Goal: Task Accomplishment & Management: Use online tool/utility

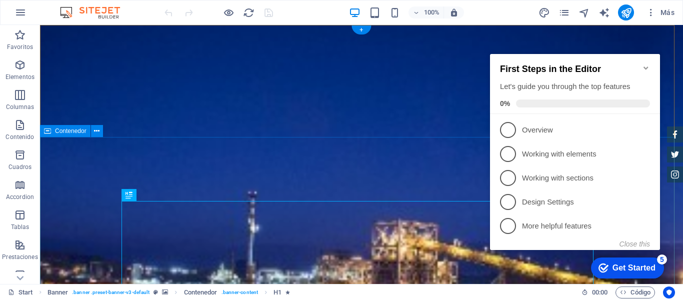
click at [645, 64] on icon "Minimize checklist" at bounding box center [646, 68] width 8 height 8
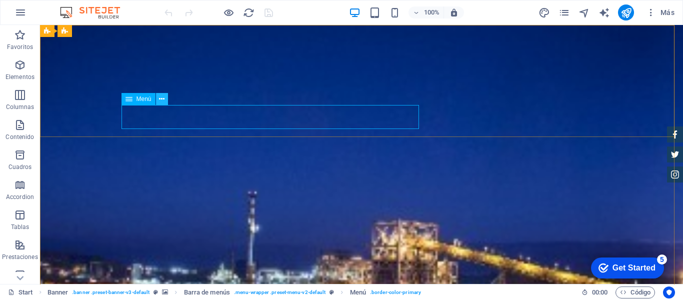
click at [163, 100] on icon at bounding box center [162, 99] width 6 height 11
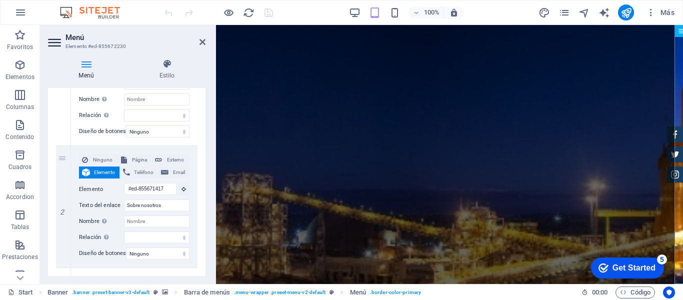
scroll to position [168, 0]
click at [166, 72] on h4 "Estilo" at bounding box center [167, 69] width 77 height 21
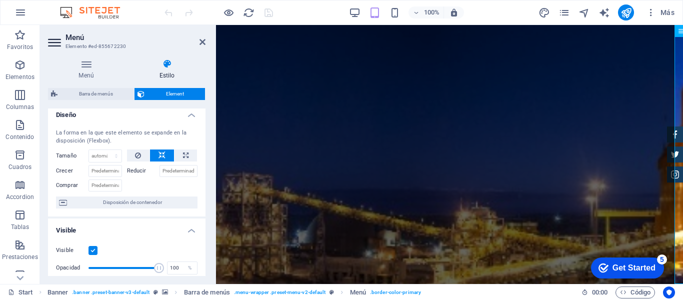
scroll to position [0, 0]
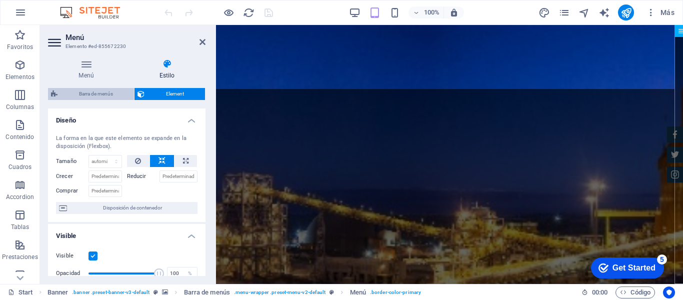
click at [94, 91] on span "Barra de menús" at bounding box center [96, 94] width 71 height 12
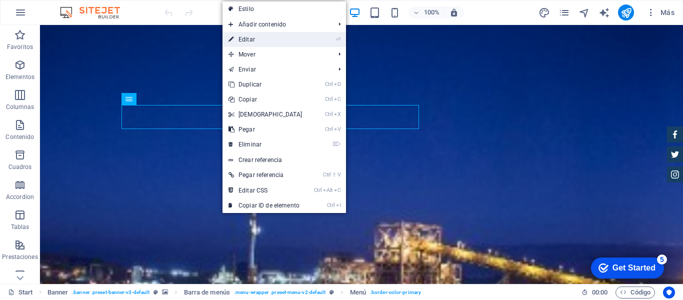
click at [249, 36] on link "⏎ Editar" at bounding box center [266, 39] width 86 height 15
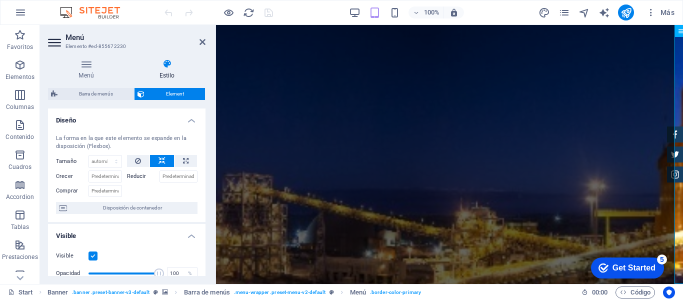
drag, startPoint x: 203, startPoint y: 141, endPoint x: 203, endPoint y: 151, distance: 10.5
click at [203, 151] on div "La forma en la que este elemento se expande en la disposición (Flexbox). Tamaño…" at bounding box center [127, 175] width 158 height 96
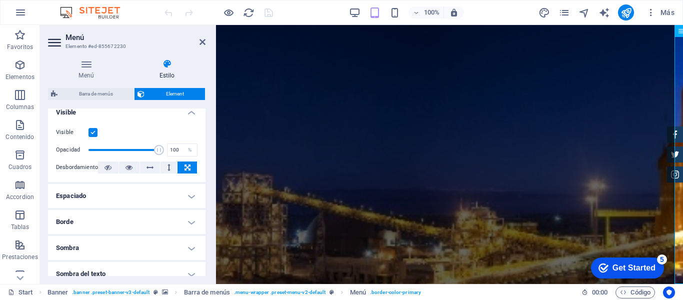
scroll to position [125, 0]
click at [187, 197] on h4 "Espaciado" at bounding box center [127, 195] width 158 height 24
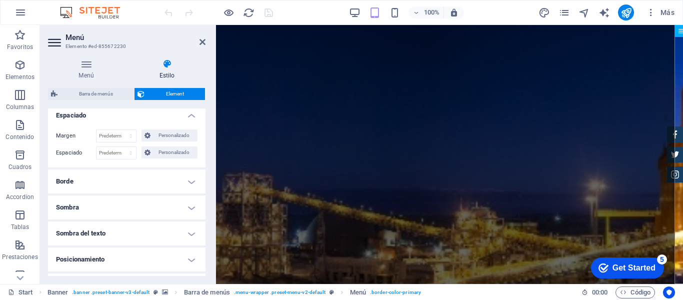
scroll to position [0, 0]
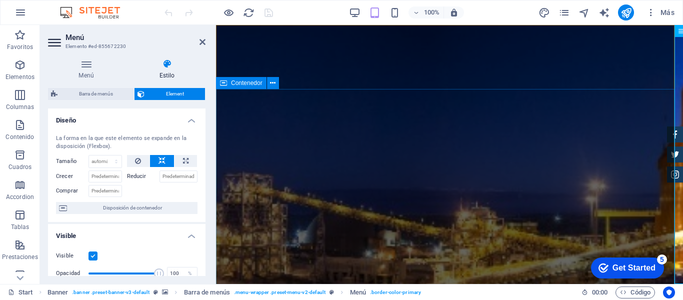
click at [278, 81] on button at bounding box center [273, 83] width 12 height 12
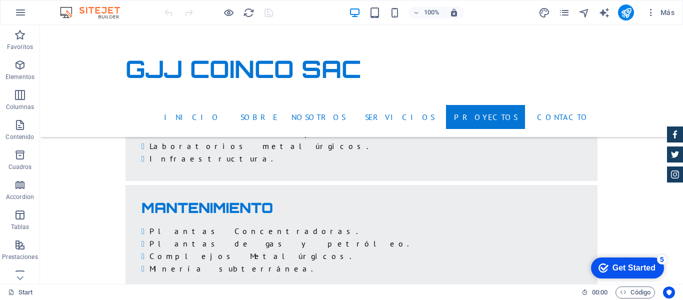
scroll to position [1903, 0]
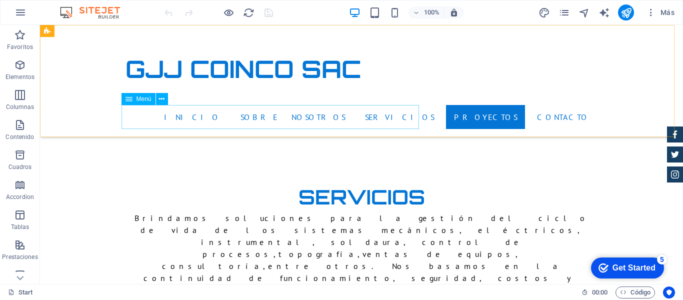
click at [185, 115] on nav "Inicio Sobre nosotros Servicios Proyectos Contacto" at bounding box center [362, 117] width 472 height 24
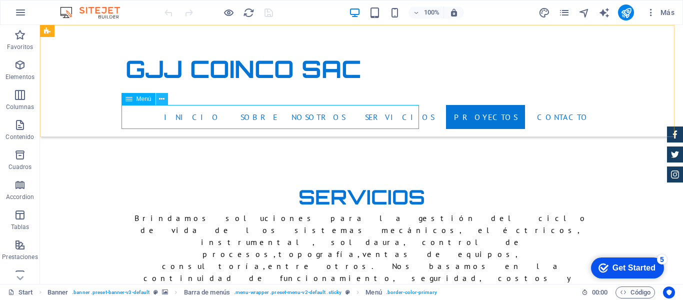
click at [162, 98] on icon at bounding box center [162, 99] width 6 height 11
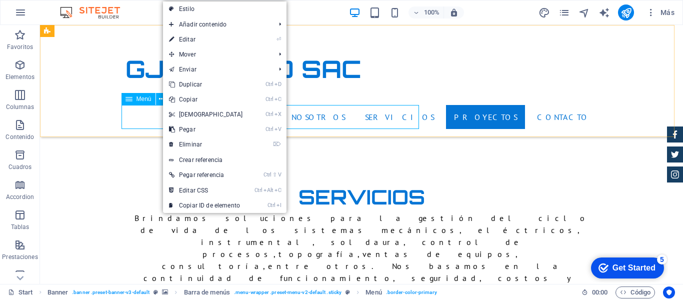
click at [130, 99] on icon at bounding box center [129, 99] width 7 height 12
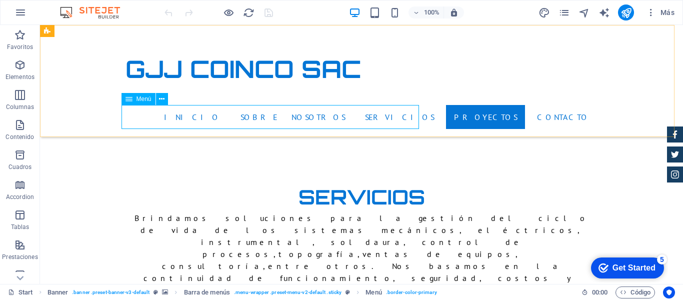
click at [130, 99] on icon at bounding box center [129, 99] width 7 height 12
click at [89, 65] on div "GJJ COINCO SAC Inicio Sobre nosotros Servicios Proyectos Contacto" at bounding box center [361, 81] width 643 height 112
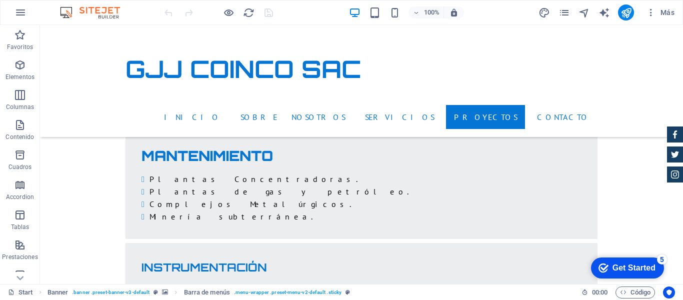
scroll to position [2212, 0]
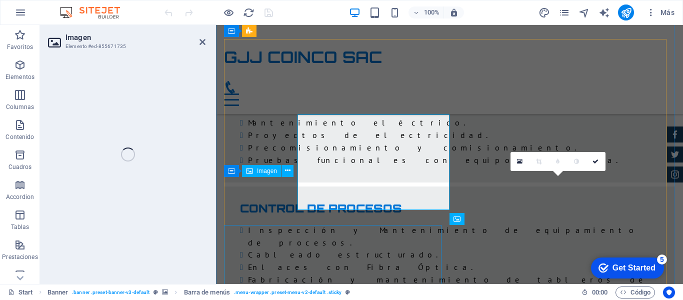
select select "%"
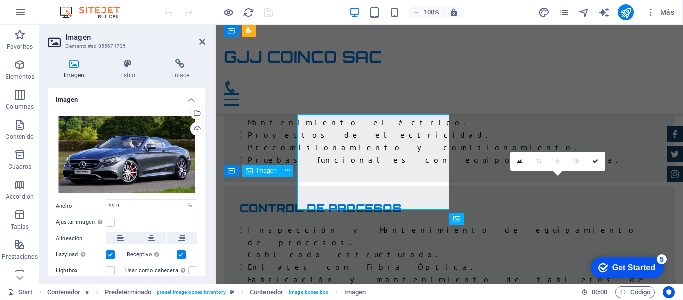
scroll to position [2233, 0]
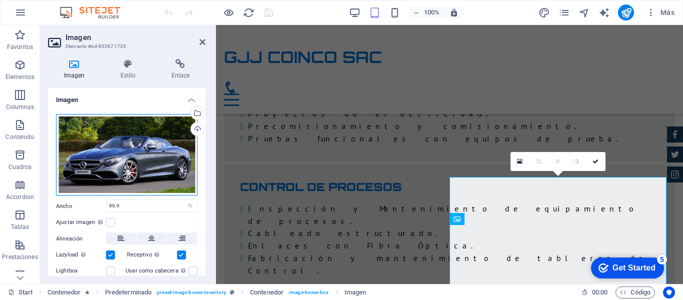
click at [109, 144] on div "Arrastra archivos aquí, haz clic para escoger archivos o selecciona archivos de…" at bounding box center [127, 155] width 142 height 82
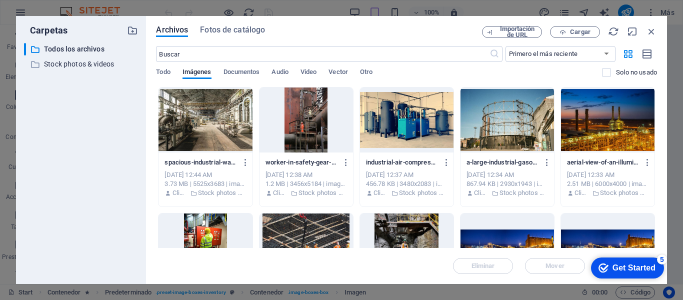
click at [109, 144] on div "​ Todos los archivos Todos los archivos ​ Stock photos & videos Stock photos & …" at bounding box center [81, 159] width 114 height 233
click at [216, 112] on div at bounding box center [206, 120] width 94 height 65
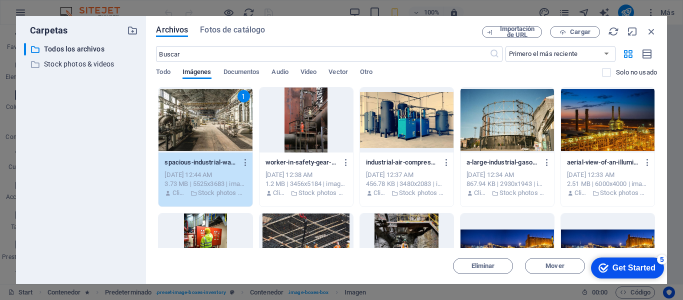
click at [212, 138] on div "1" at bounding box center [206, 120] width 94 height 65
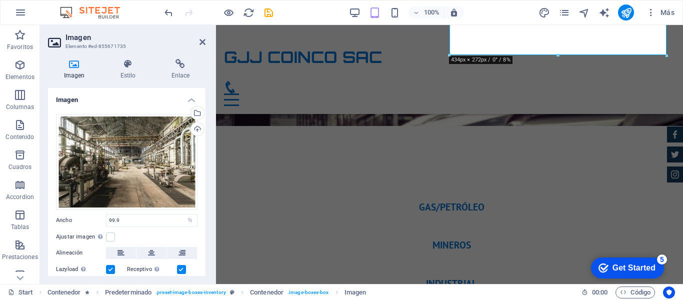
scroll to position [2491, 0]
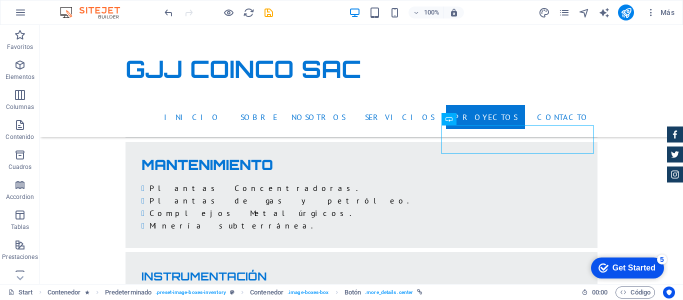
scroll to position [2195, 0]
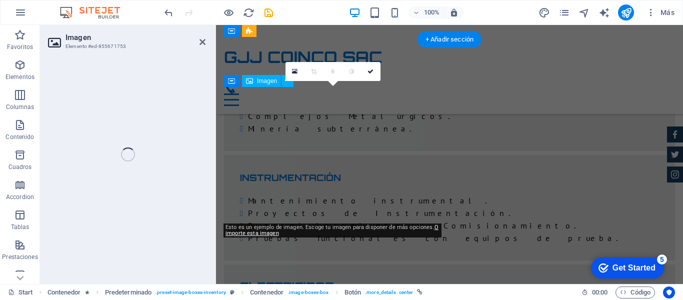
select select "%"
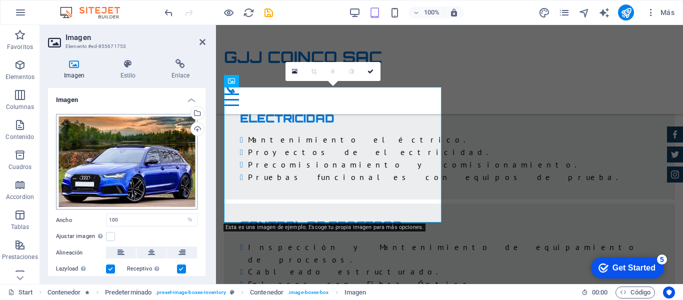
scroll to position [2509, 0]
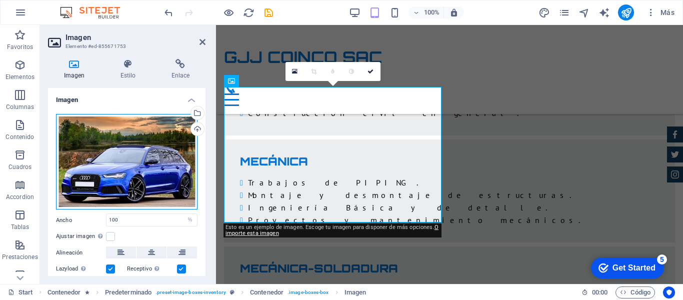
click at [140, 133] on div "Arrastra archivos aquí, haz clic para escoger archivos o selecciona archivos de…" at bounding box center [127, 162] width 142 height 96
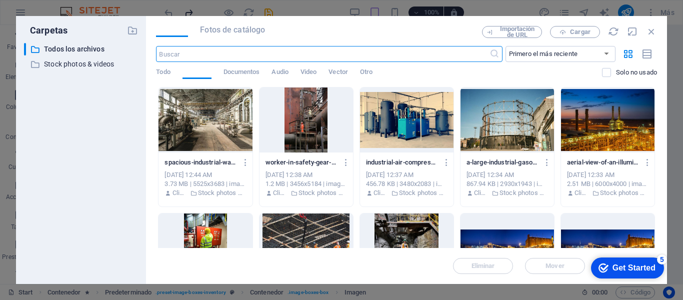
scroll to position [3469, 0]
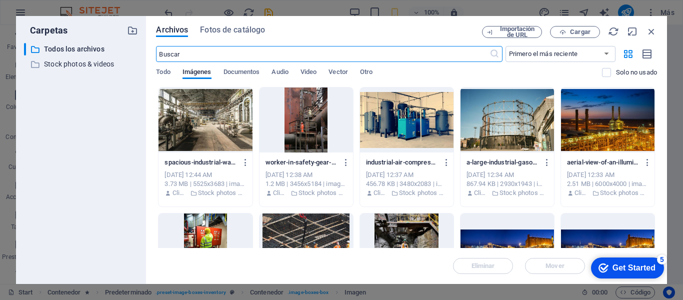
click at [305, 126] on div at bounding box center [307, 120] width 94 height 65
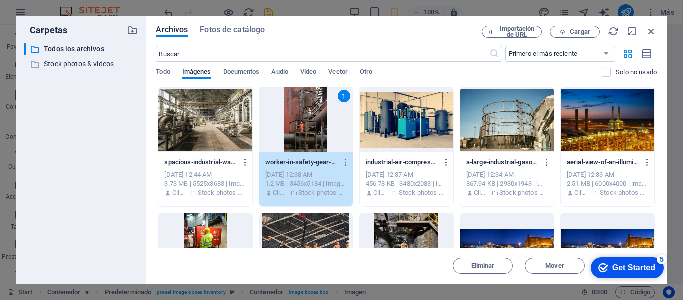
click at [303, 118] on div "1" at bounding box center [307, 120] width 94 height 65
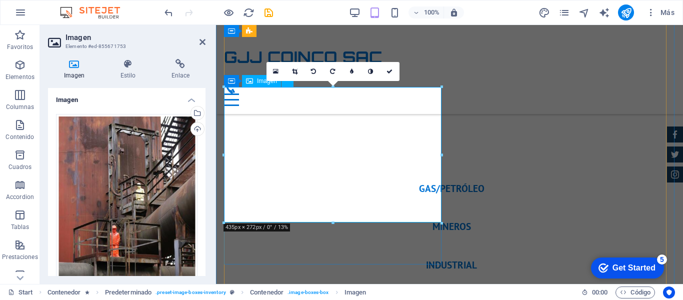
scroll to position [2509, 0]
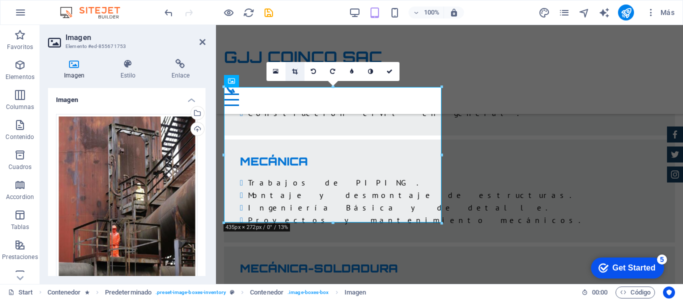
click at [297, 72] on icon at bounding box center [295, 72] width 6 height 6
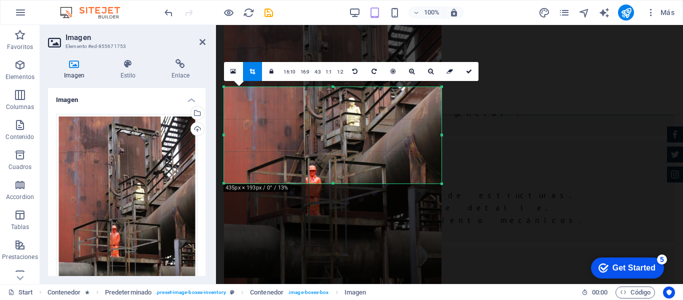
drag, startPoint x: 333, startPoint y: 222, endPoint x: 332, endPoint y: 183, distance: 39.0
click at [332, 183] on div at bounding box center [333, 184] width 218 height 4
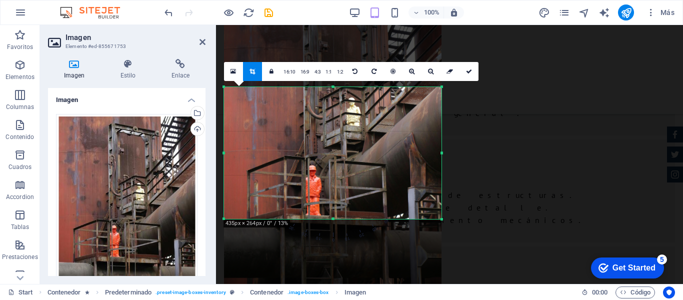
drag, startPoint x: 332, startPoint y: 183, endPoint x: 264, endPoint y: 160, distance: 71.2
click at [331, 218] on div at bounding box center [333, 220] width 218 height 4
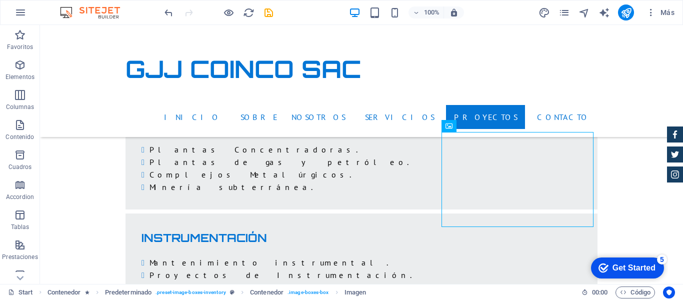
scroll to position [2224, 0]
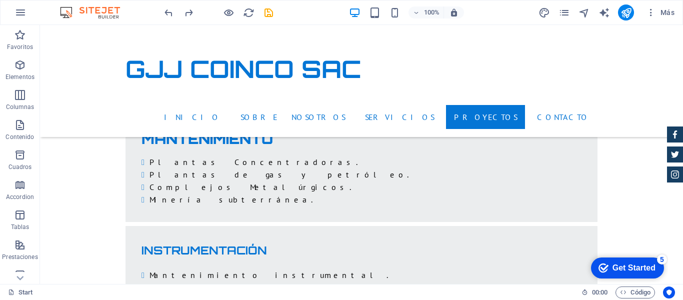
scroll to position [2212, 0]
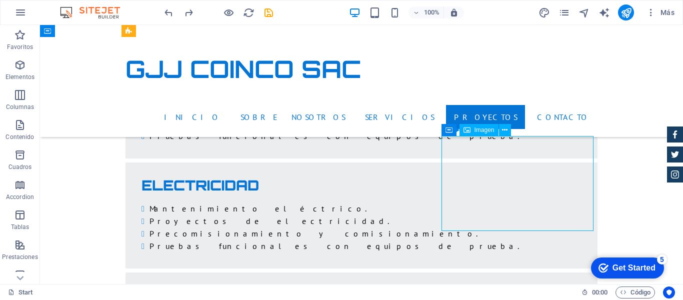
select select "%"
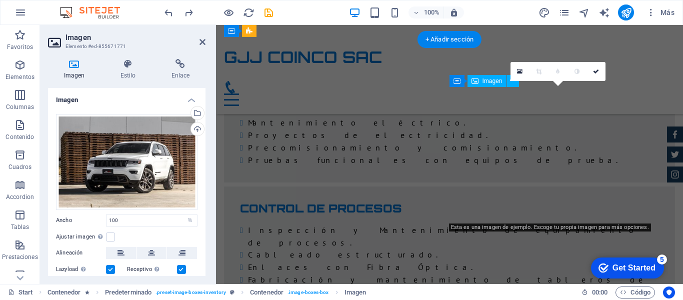
scroll to position [2509, 0]
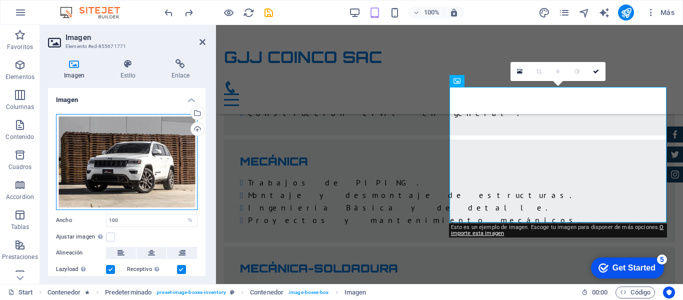
click at [124, 171] on div "Arrastra archivos aquí, haz clic para escoger archivos o selecciona archivos de…" at bounding box center [127, 162] width 142 height 96
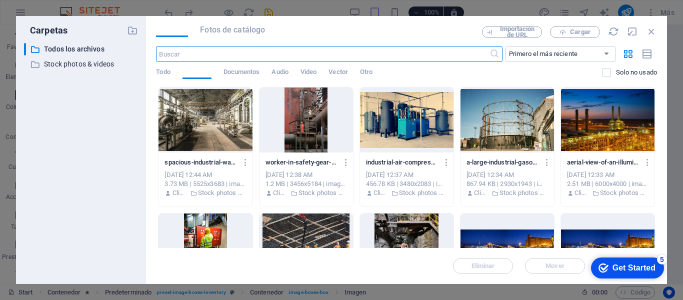
scroll to position [3797, 0]
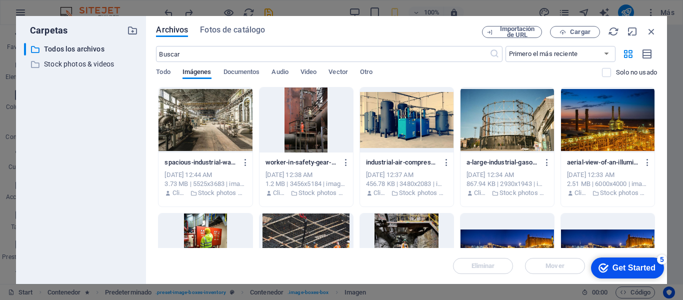
drag, startPoint x: 655, startPoint y: 122, endPoint x: 655, endPoint y: 151, distance: 29.5
click at [655, 151] on div "Arrastra archivos aquí para cargarlos de inmediato spacious-industrial-warehous…" at bounding box center [406, 167] width 501 height 161
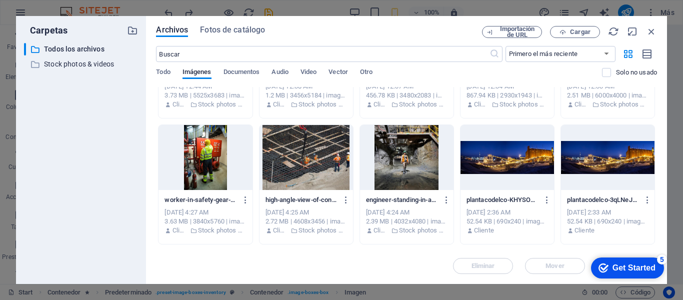
scroll to position [81, 0]
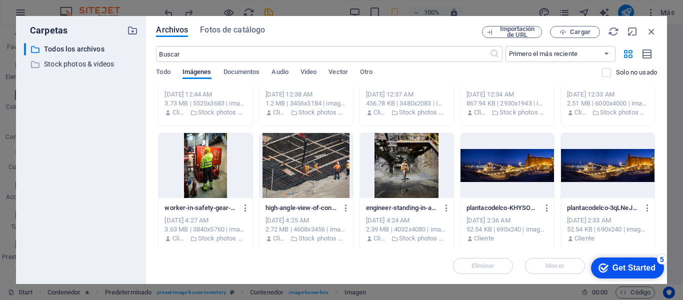
click at [312, 174] on div at bounding box center [307, 165] width 94 height 65
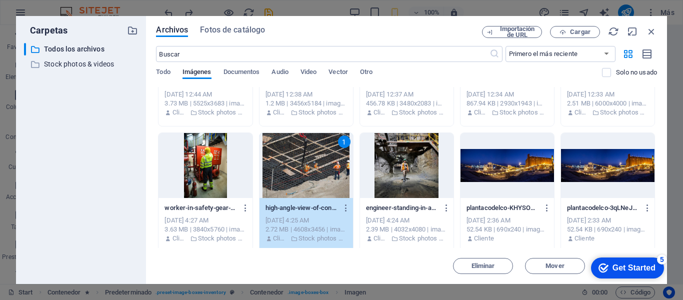
click at [312, 174] on div "1" at bounding box center [307, 165] width 94 height 65
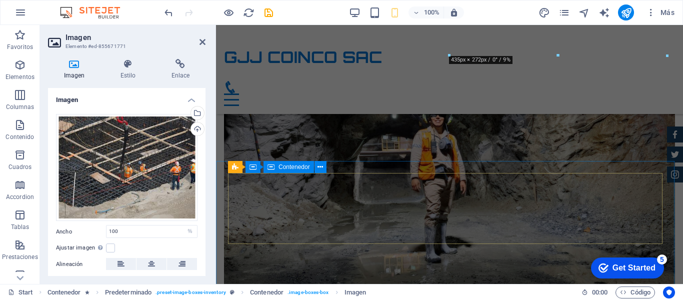
scroll to position [2677, 0]
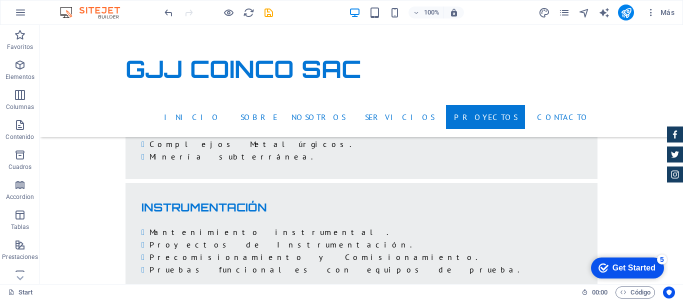
scroll to position [2186, 0]
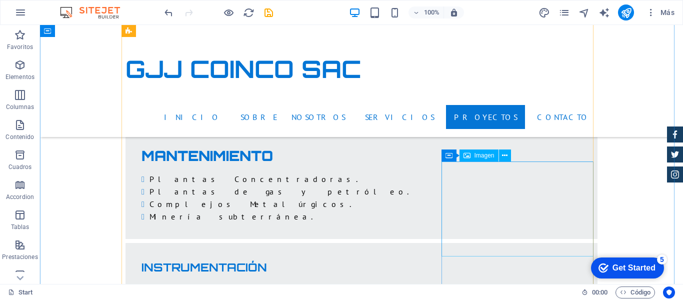
select select "%"
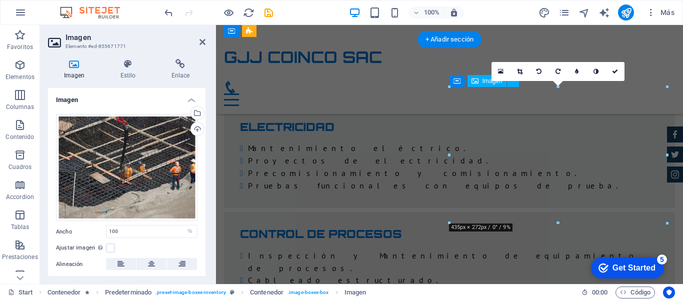
scroll to position [2509, 0]
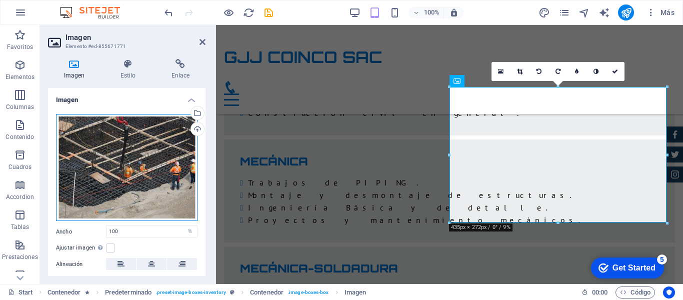
click at [164, 161] on div "Arrastra archivos aquí, haz clic para escoger archivos o selecciona archivos de…" at bounding box center [127, 168] width 142 height 108
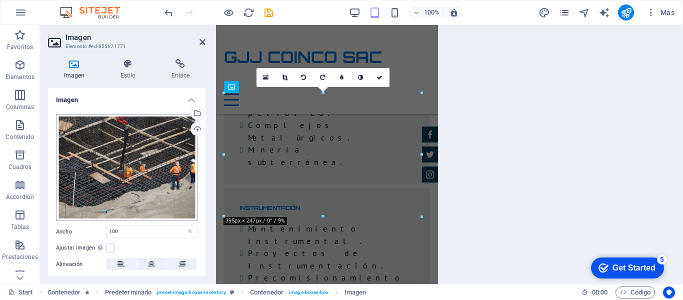
scroll to position [3797, 0]
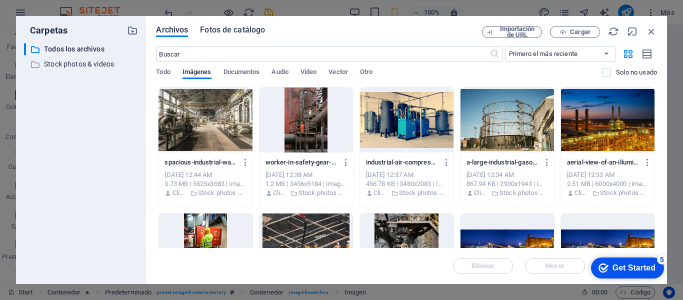
click at [239, 29] on span "Fotos de catálogo" at bounding box center [232, 30] width 65 height 12
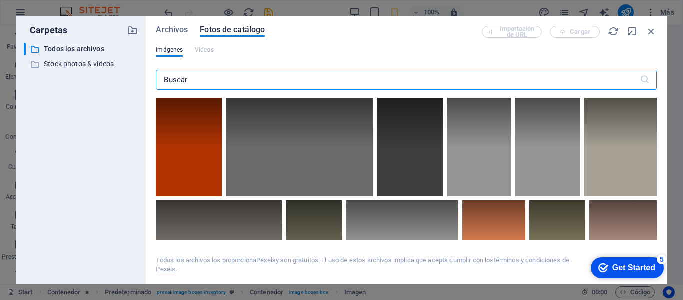
click at [226, 82] on input "text" at bounding box center [398, 80] width 484 height 20
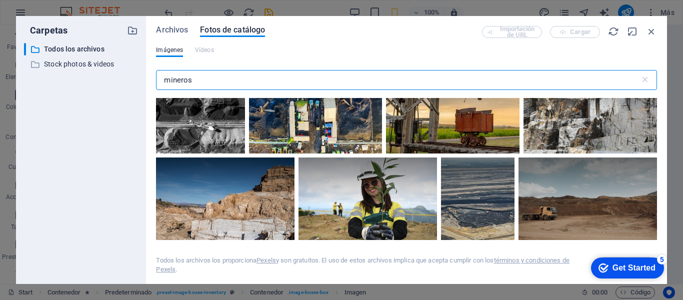
scroll to position [2727, 0]
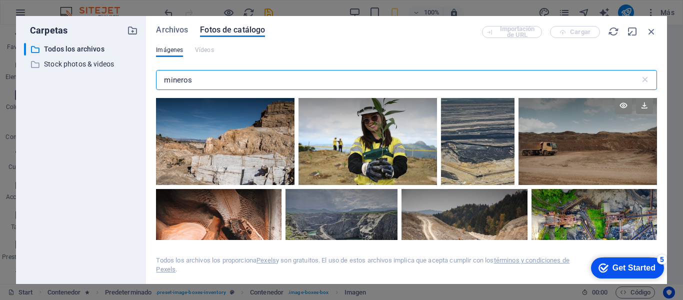
type input "mineros"
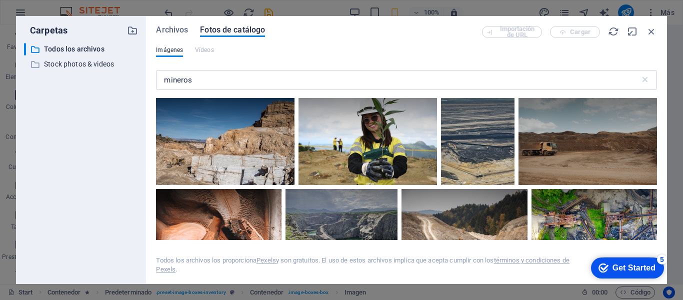
drag, startPoint x: 655, startPoint y: 152, endPoint x: 657, endPoint y: 157, distance: 5.4
click at [655, 162] on div at bounding box center [406, 169] width 501 height 142
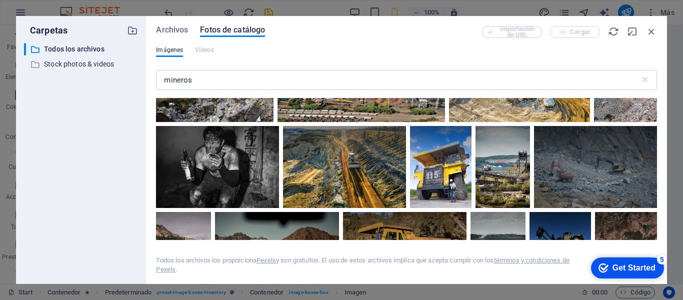
scroll to position [5137, 0]
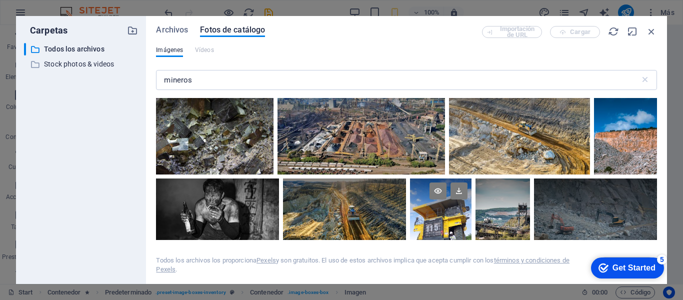
click at [443, 210] on div at bounding box center [441, 220] width 62 height 82
click at [443, 220] on div at bounding box center [441, 240] width 62 height 41
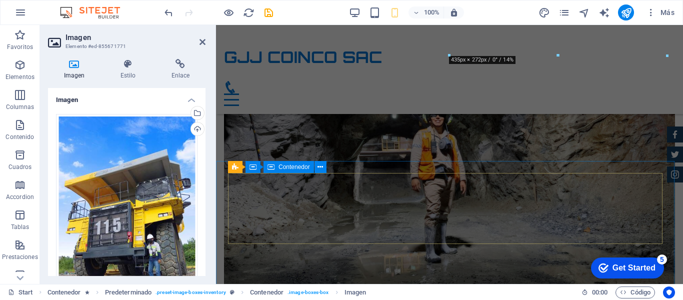
scroll to position [2677, 0]
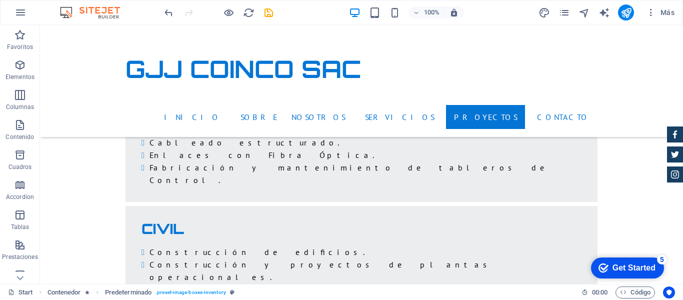
scroll to position [2615, 0]
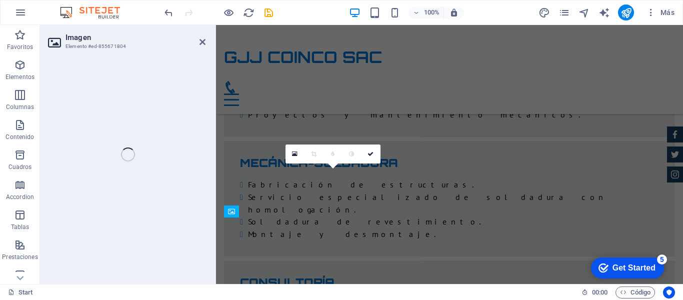
select select "%"
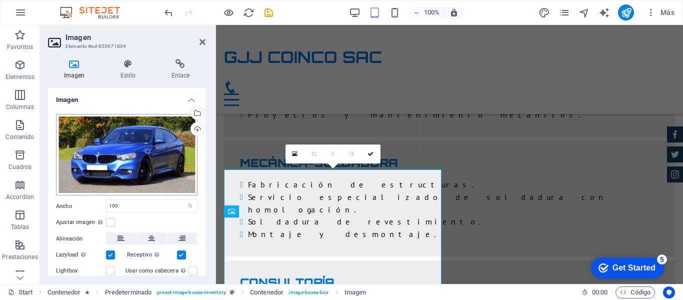
scroll to position [2903, 0]
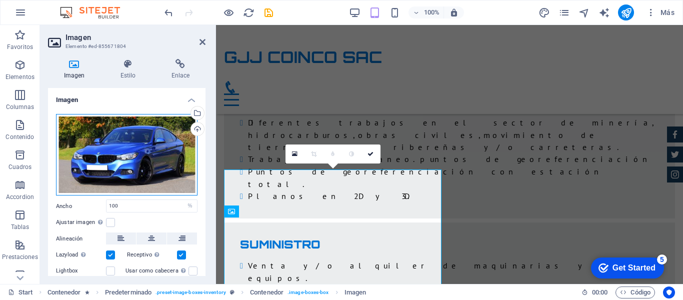
click at [116, 134] on div "Arrastra archivos aquí, haz clic para escoger archivos o selecciona archivos de…" at bounding box center [127, 155] width 142 height 82
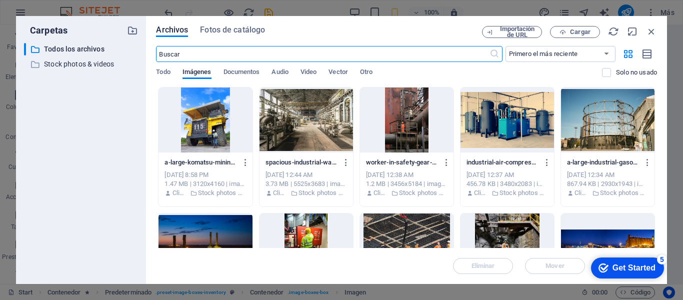
scroll to position [4203, 0]
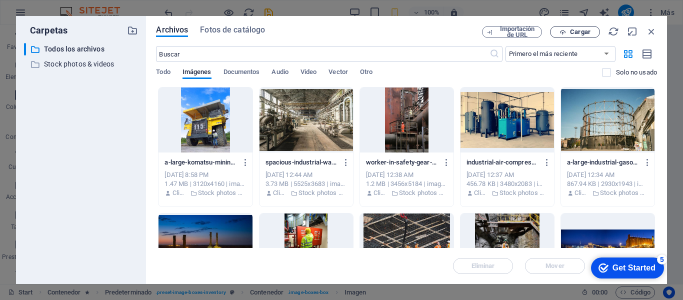
click at [570, 34] on span "Cargar" at bounding box center [575, 32] width 41 height 7
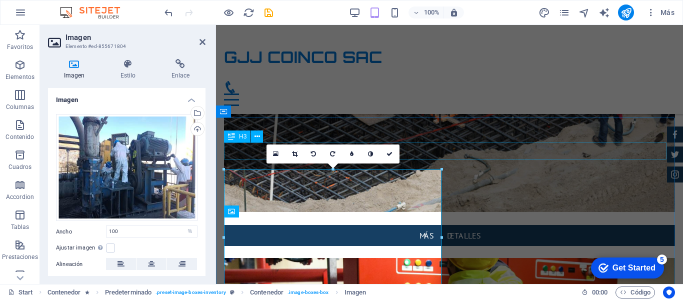
scroll to position [2903, 0]
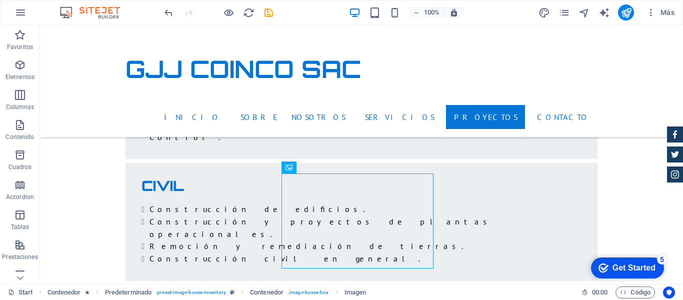
scroll to position [2615, 0]
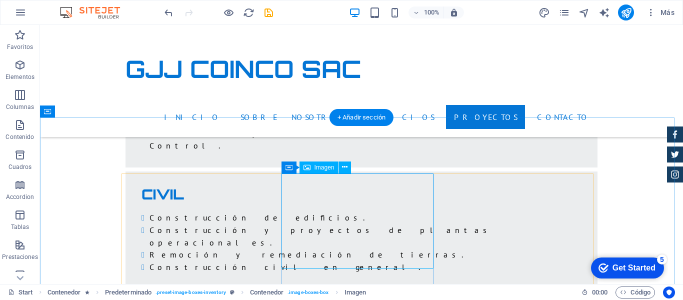
select select "%"
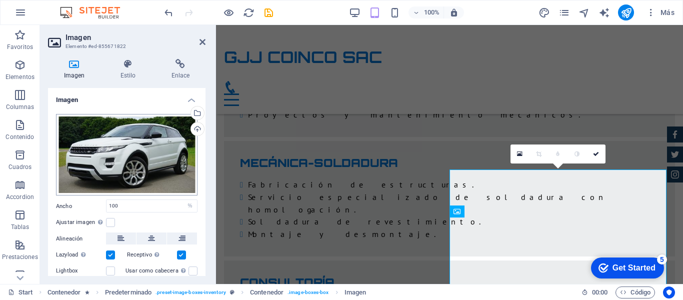
scroll to position [2903, 0]
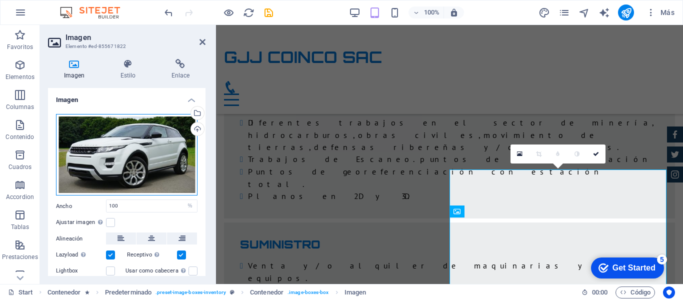
click at [127, 140] on div "Arrastra archivos aquí, haz clic para escoger archivos o selecciona archivos de…" at bounding box center [127, 155] width 142 height 82
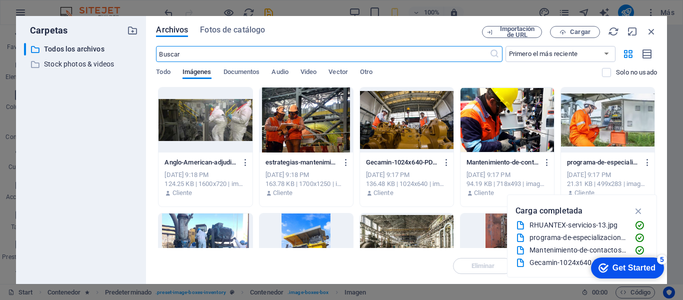
scroll to position [4481, 0]
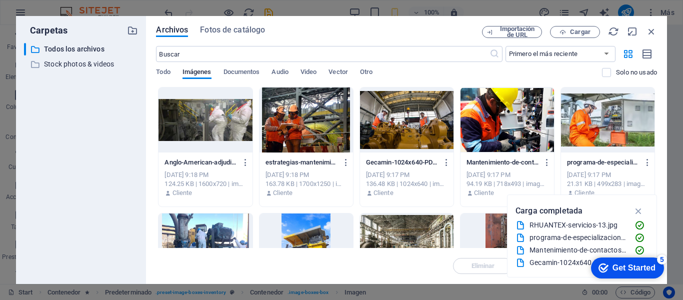
click at [305, 123] on div at bounding box center [307, 120] width 94 height 65
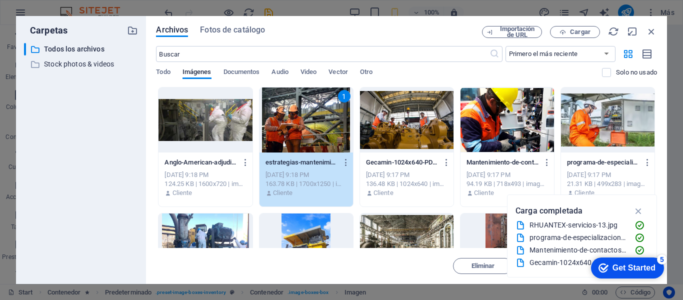
click at [301, 122] on div "1" at bounding box center [307, 120] width 94 height 65
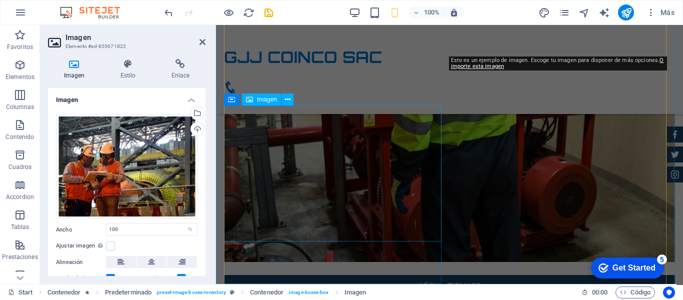
scroll to position [3153, 0]
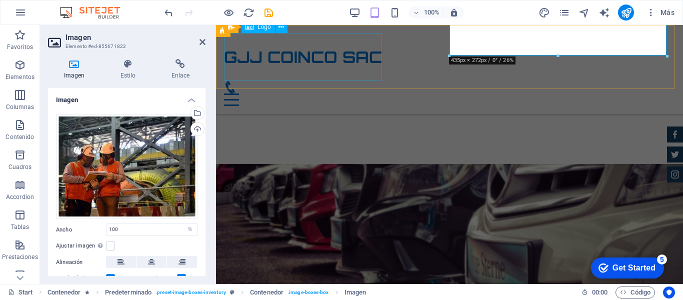
click at [375, 70] on div "GJJ COINCO SAC" at bounding box center [449, 57] width 451 height 48
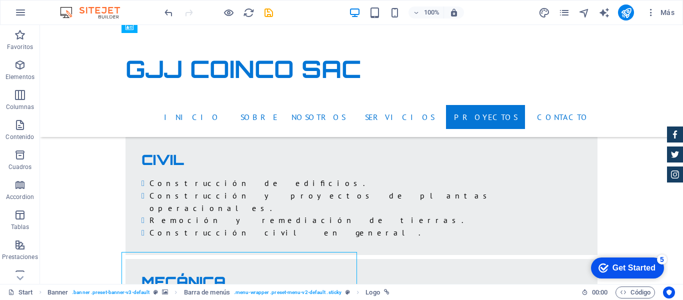
scroll to position [2657, 0]
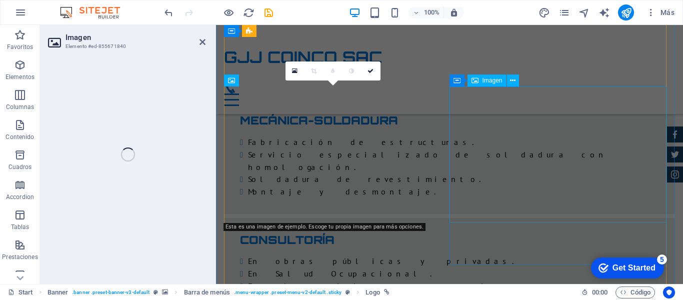
select select "%"
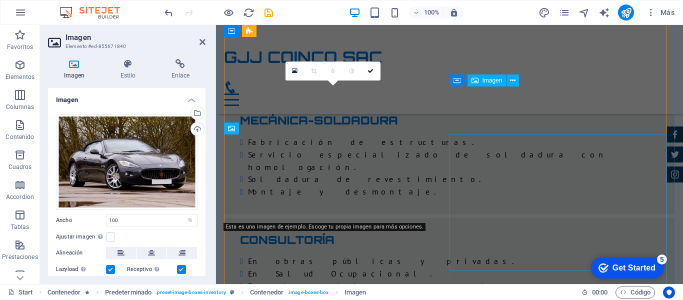
scroll to position [3172, 0]
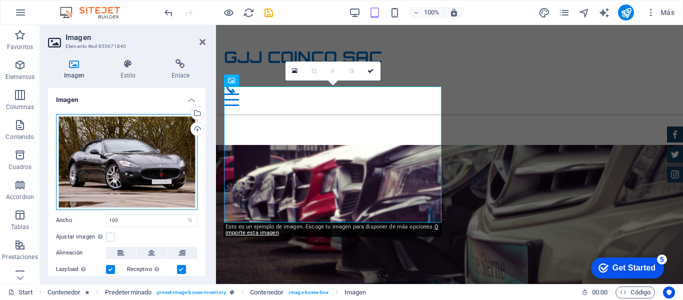
click at [148, 175] on div "Arrastra archivos aquí, haz clic para escoger archivos o selecciona archivos de…" at bounding box center [127, 162] width 142 height 96
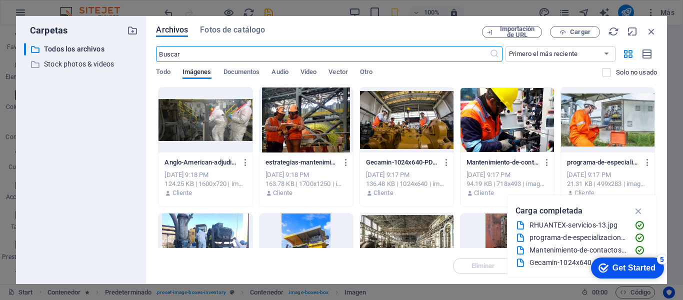
scroll to position [4500, 0]
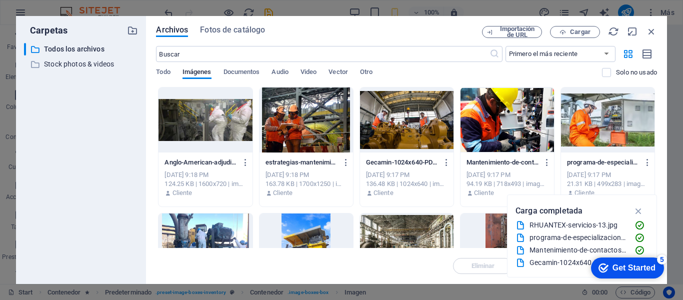
click at [405, 117] on div at bounding box center [407, 120] width 94 height 65
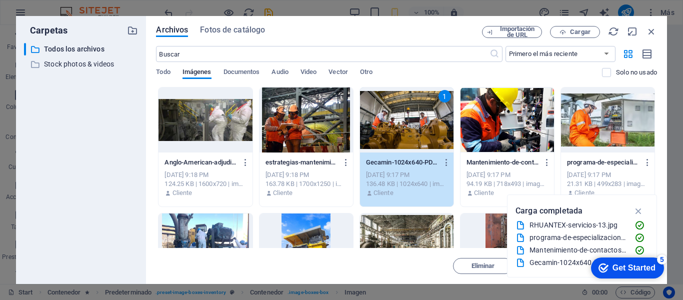
click at [405, 117] on div "1" at bounding box center [407, 120] width 94 height 65
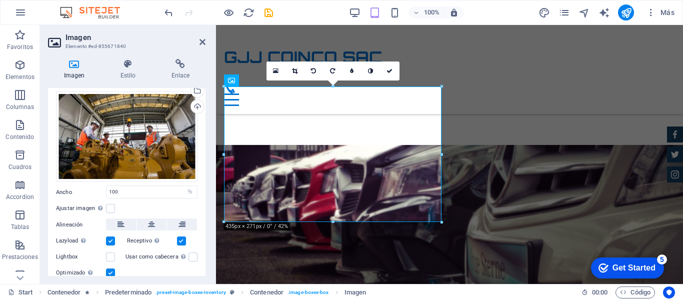
scroll to position [57, 0]
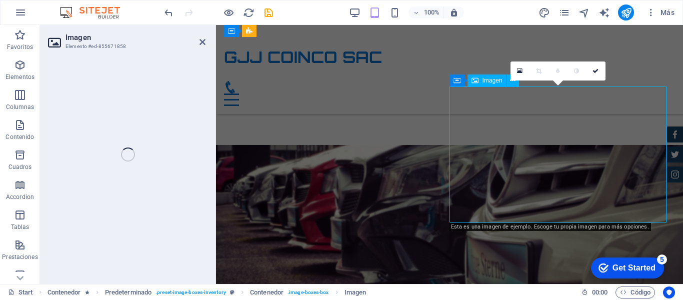
select select "%"
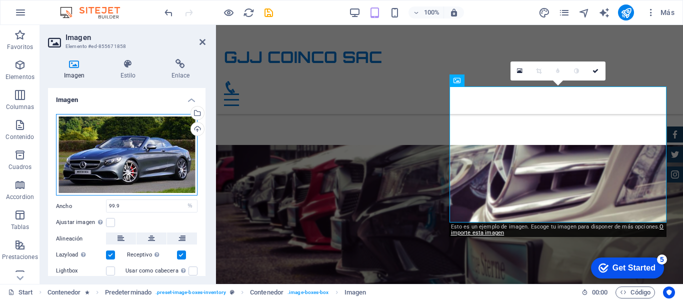
click at [136, 134] on div "Arrastra archivos aquí, haz clic para escoger archivos o selecciona archivos de…" at bounding box center [127, 155] width 142 height 82
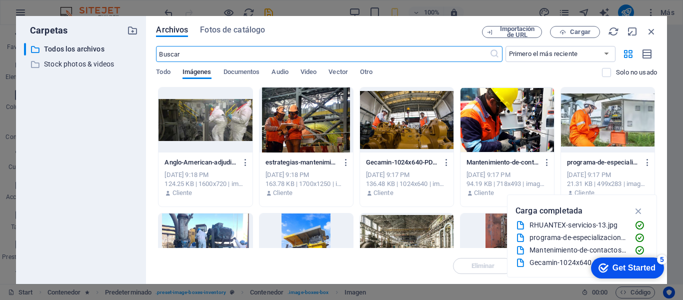
scroll to position [4828, 0]
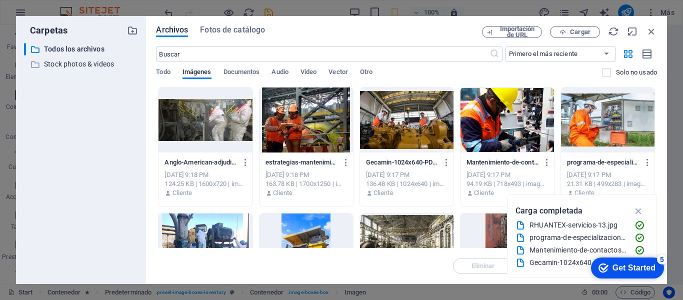
click at [490, 122] on div at bounding box center [508, 120] width 94 height 65
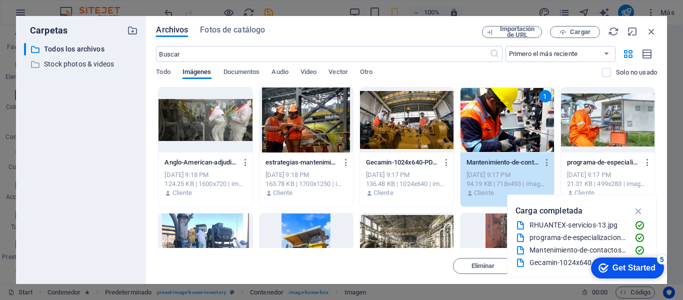
click at [490, 122] on div "1" at bounding box center [508, 120] width 94 height 65
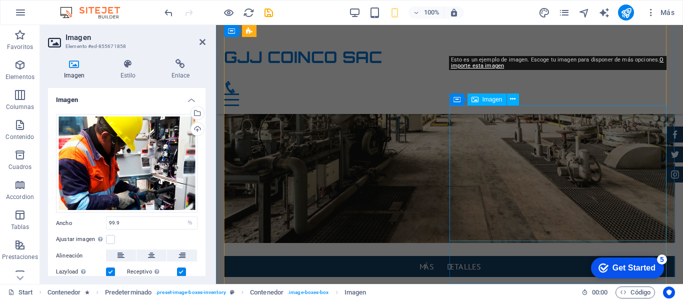
scroll to position [3339, 0]
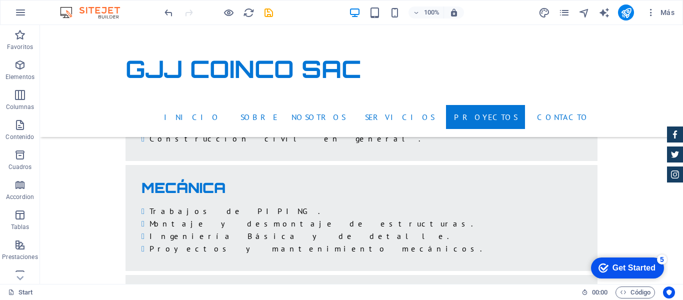
scroll to position [2735, 0]
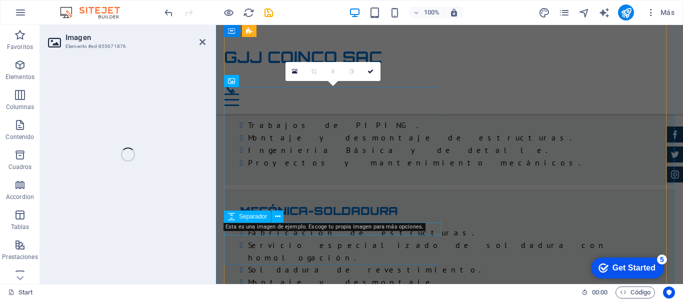
scroll to position [3358, 0]
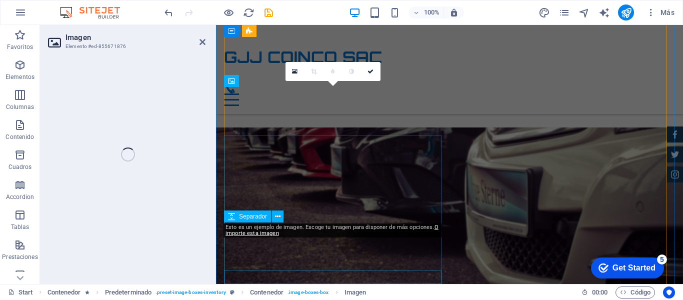
select select "%"
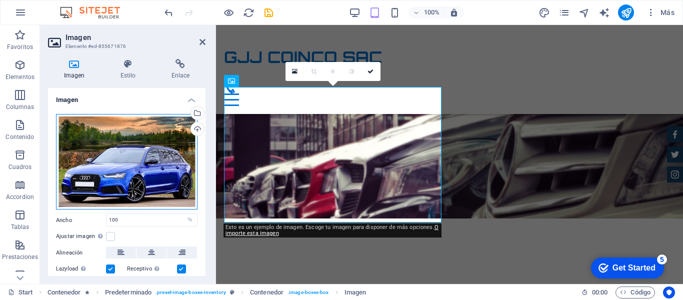
click at [129, 159] on div "Arrastra archivos aquí, haz clic para escoger archivos o selecciona archivos de…" at bounding box center [127, 162] width 142 height 96
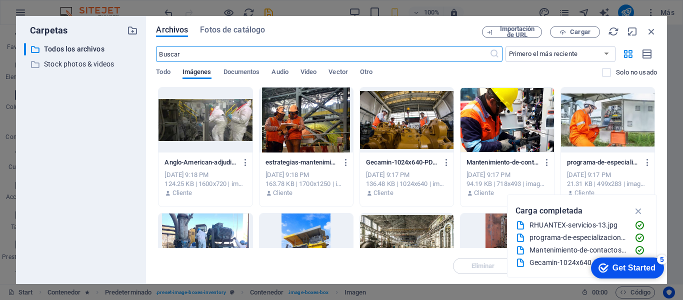
scroll to position [4846, 0]
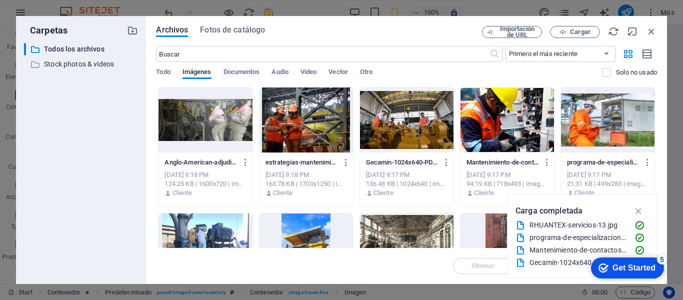
click at [611, 123] on div at bounding box center [608, 120] width 94 height 65
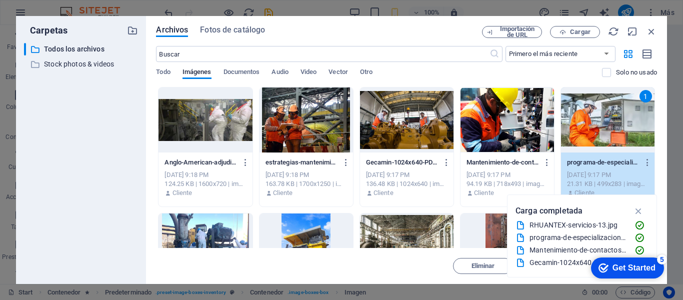
click at [611, 123] on div "1" at bounding box center [608, 120] width 94 height 65
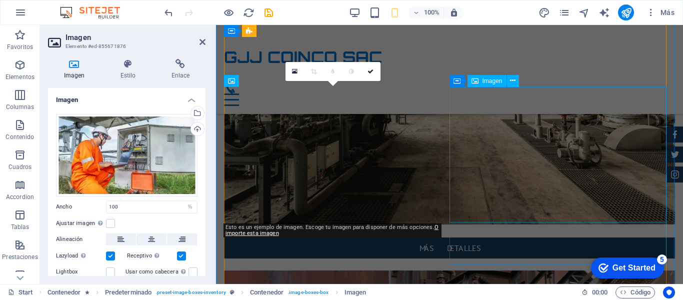
scroll to position [3358, 0]
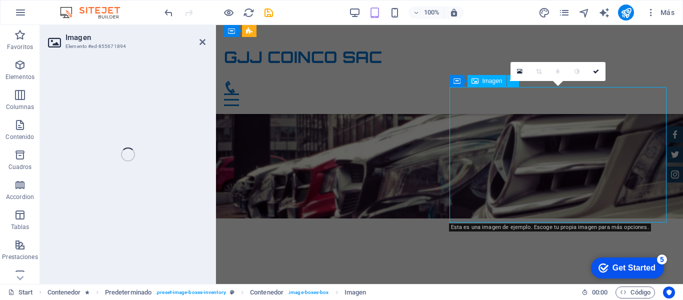
select select "%"
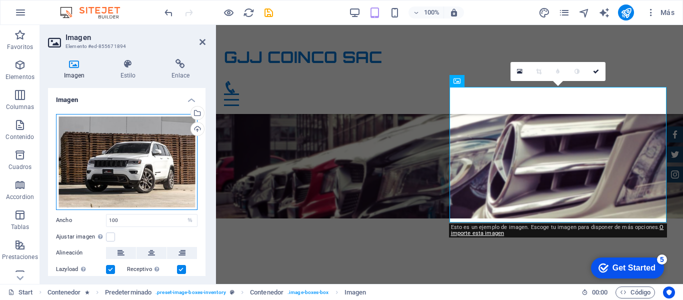
click at [130, 146] on div "Arrastra archivos aquí, haz clic para escoger archivos o selecciona archivos de…" at bounding box center [127, 162] width 142 height 96
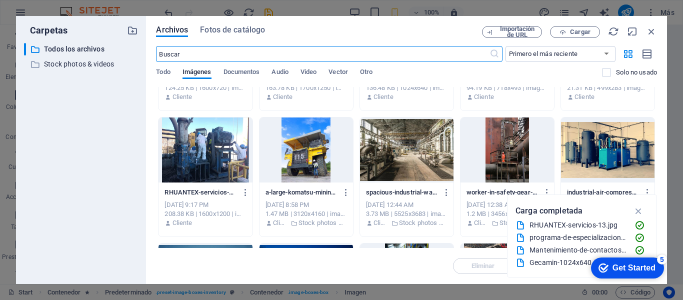
scroll to position [98, 0]
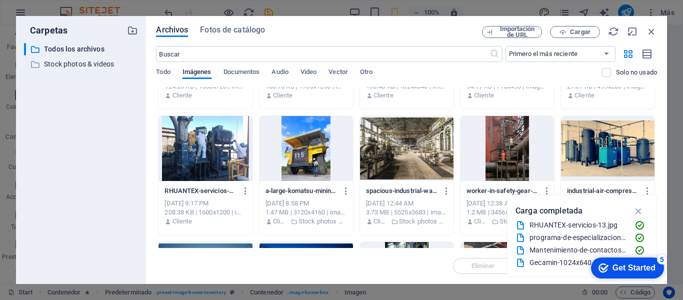
click at [207, 119] on div at bounding box center [206, 148] width 94 height 65
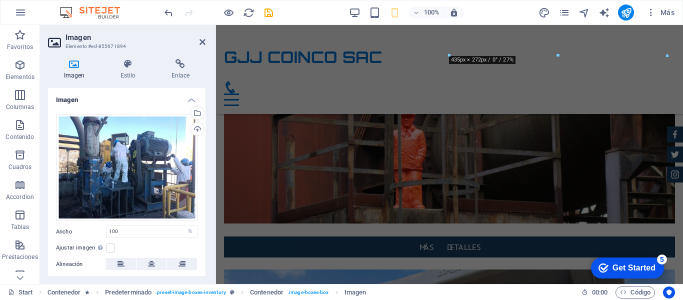
scroll to position [3525, 0]
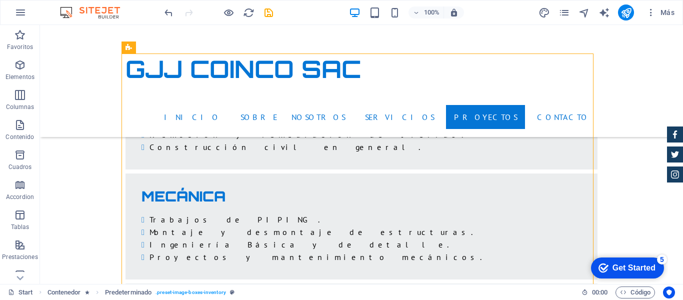
scroll to position [2752, 0]
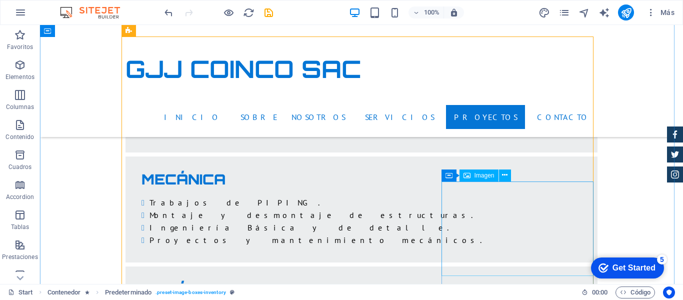
select select "%"
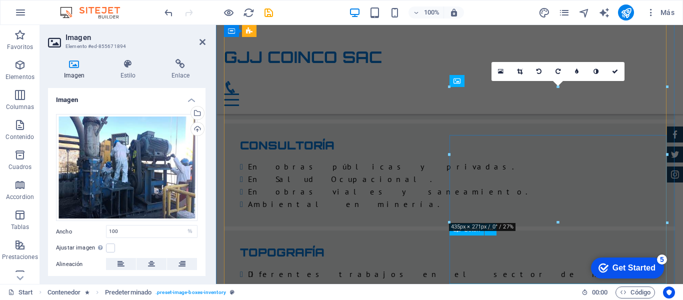
scroll to position [3358, 0]
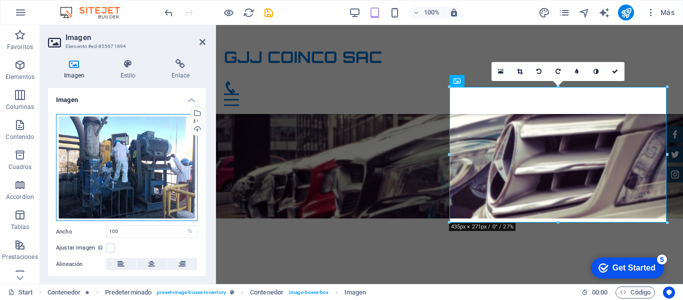
click at [136, 143] on div "Arrastra archivos aquí, haz clic para escoger archivos o selecciona archivos de…" at bounding box center [127, 168] width 142 height 108
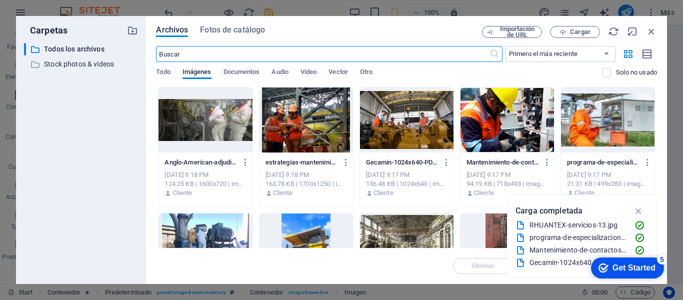
scroll to position [5174, 0]
click at [213, 116] on div at bounding box center [206, 120] width 94 height 65
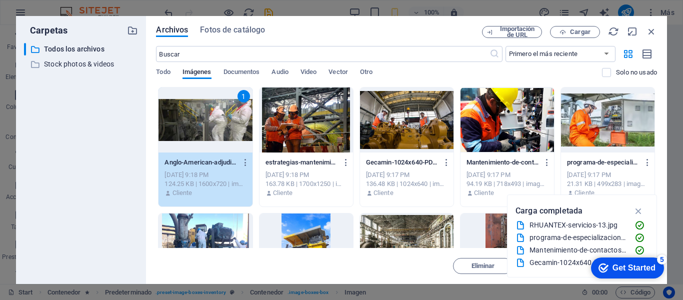
click at [213, 116] on div "1" at bounding box center [206, 120] width 94 height 65
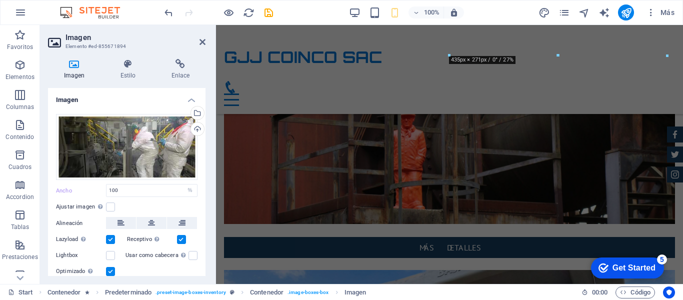
scroll to position [3525, 0]
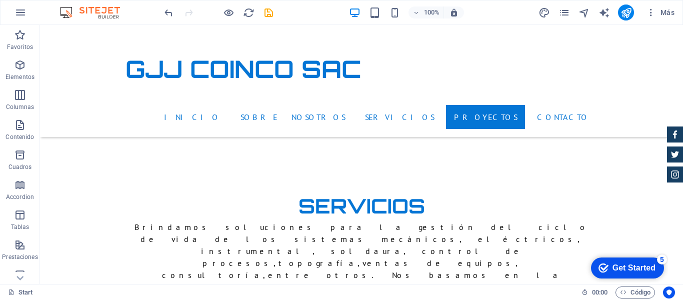
scroll to position [1912, 0]
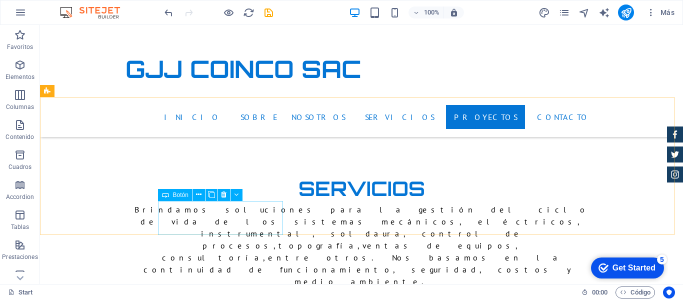
click at [166, 197] on icon at bounding box center [165, 195] width 7 height 12
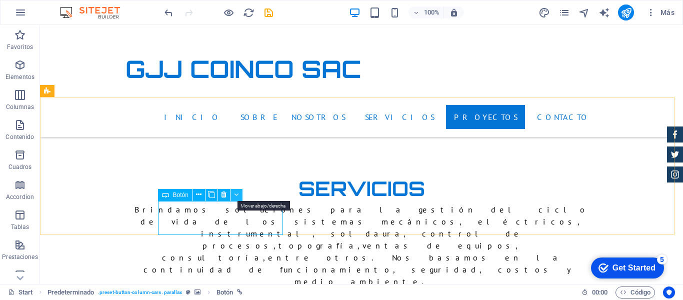
click at [235, 192] on icon at bounding box center [236, 195] width 5 height 11
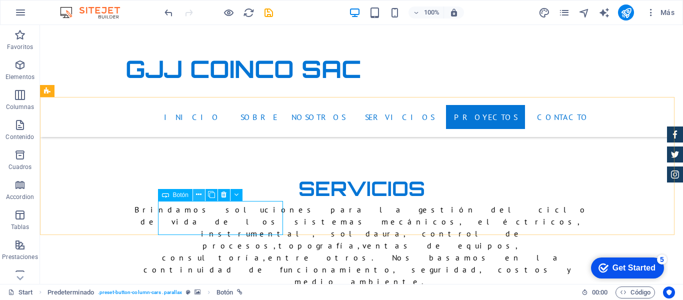
click at [199, 196] on icon at bounding box center [199, 195] width 6 height 11
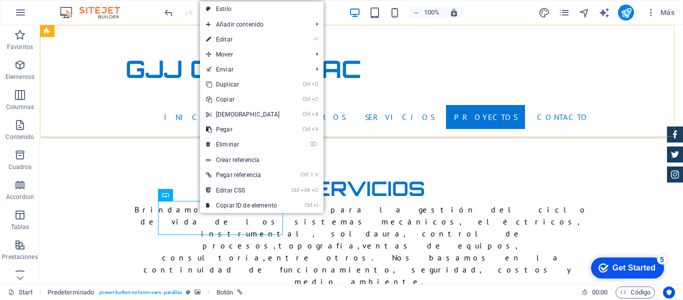
click at [90, 58] on div "GJJ COINCO SAC Inicio Sobre nosotros Servicios Proyectos Contacto" at bounding box center [361, 81] width 643 height 112
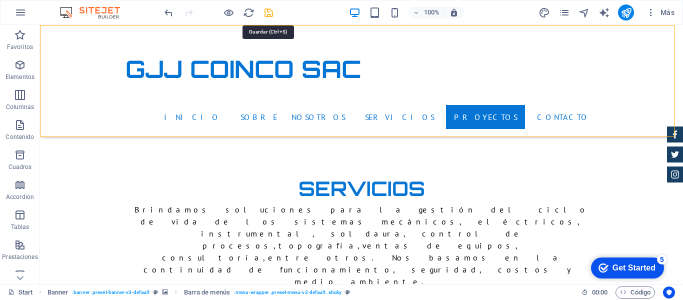
click at [267, 14] on icon "save" at bounding box center [269, 13] width 12 height 12
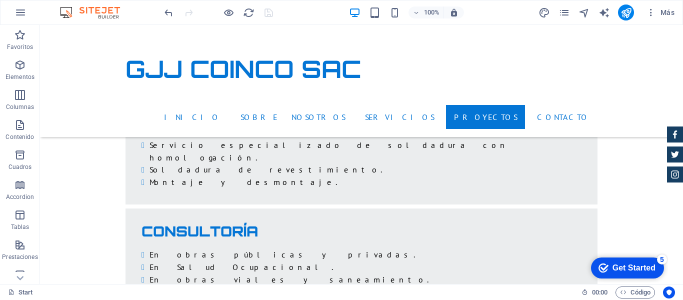
scroll to position [2966, 0]
